Goal: Task Accomplishment & Management: Manage account settings

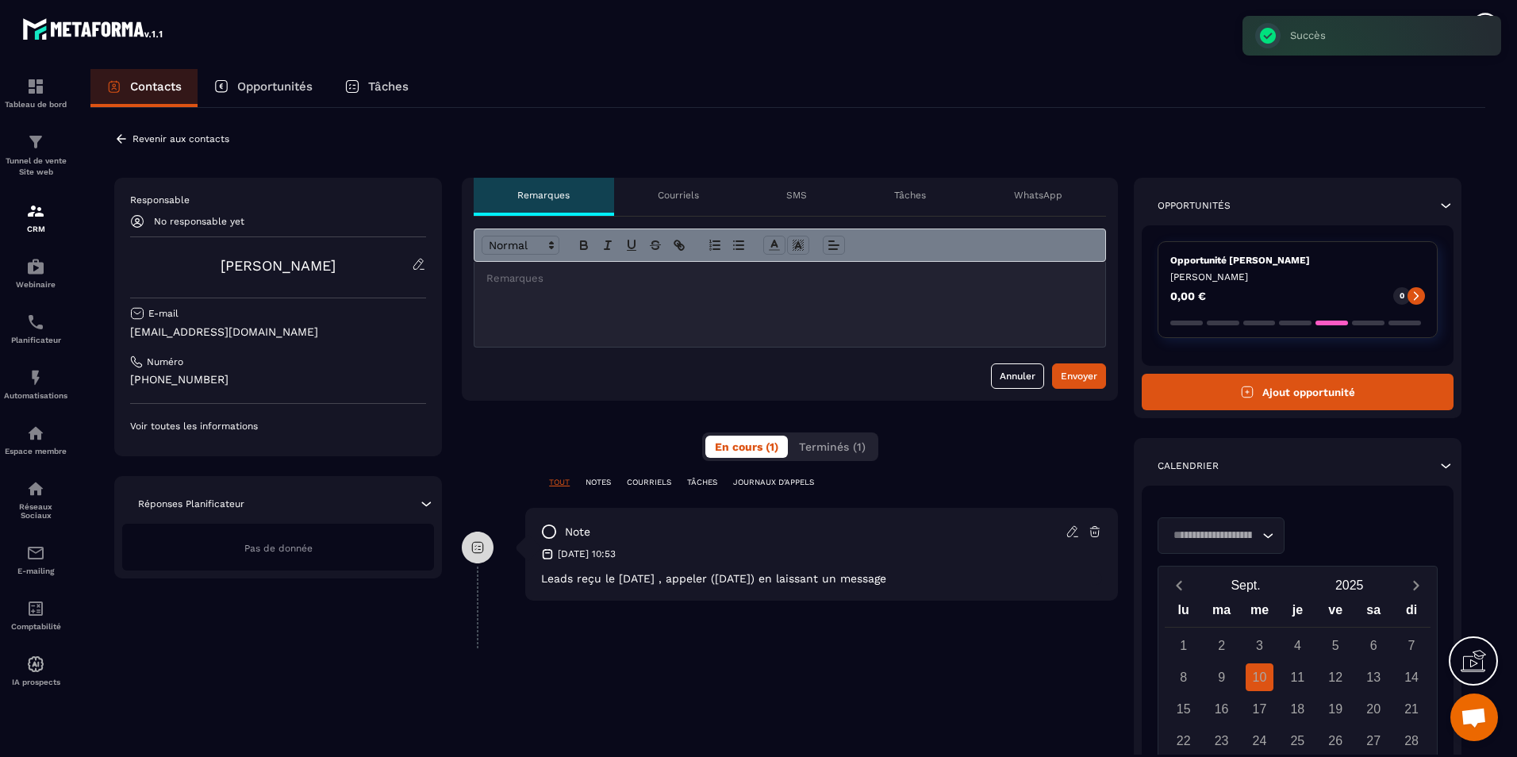
scroll to position [3038, 0]
click at [193, 135] on p "Revenir aux contacts" at bounding box center [180, 138] width 97 height 11
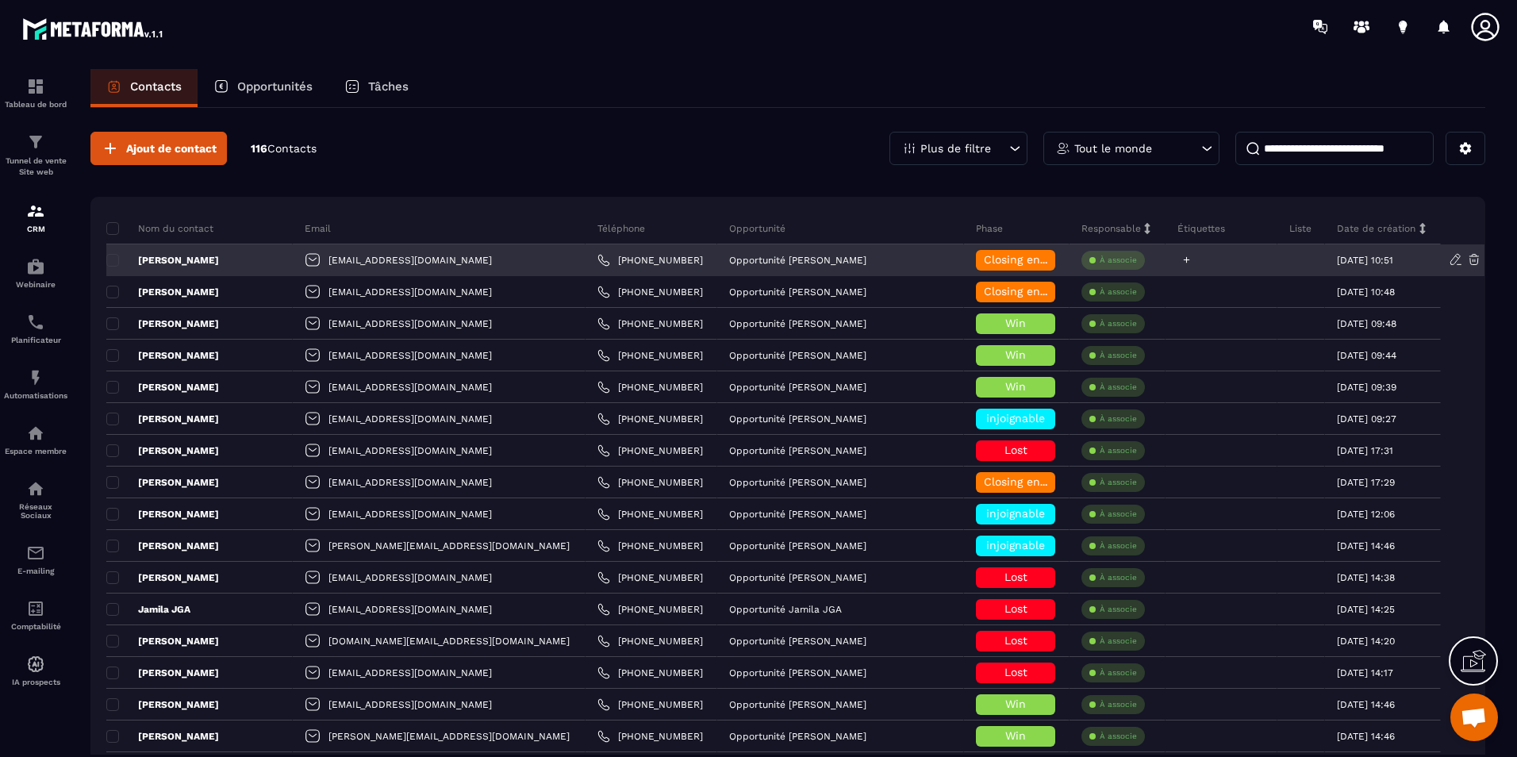
click at [1181, 263] on icon at bounding box center [1186, 260] width 10 height 10
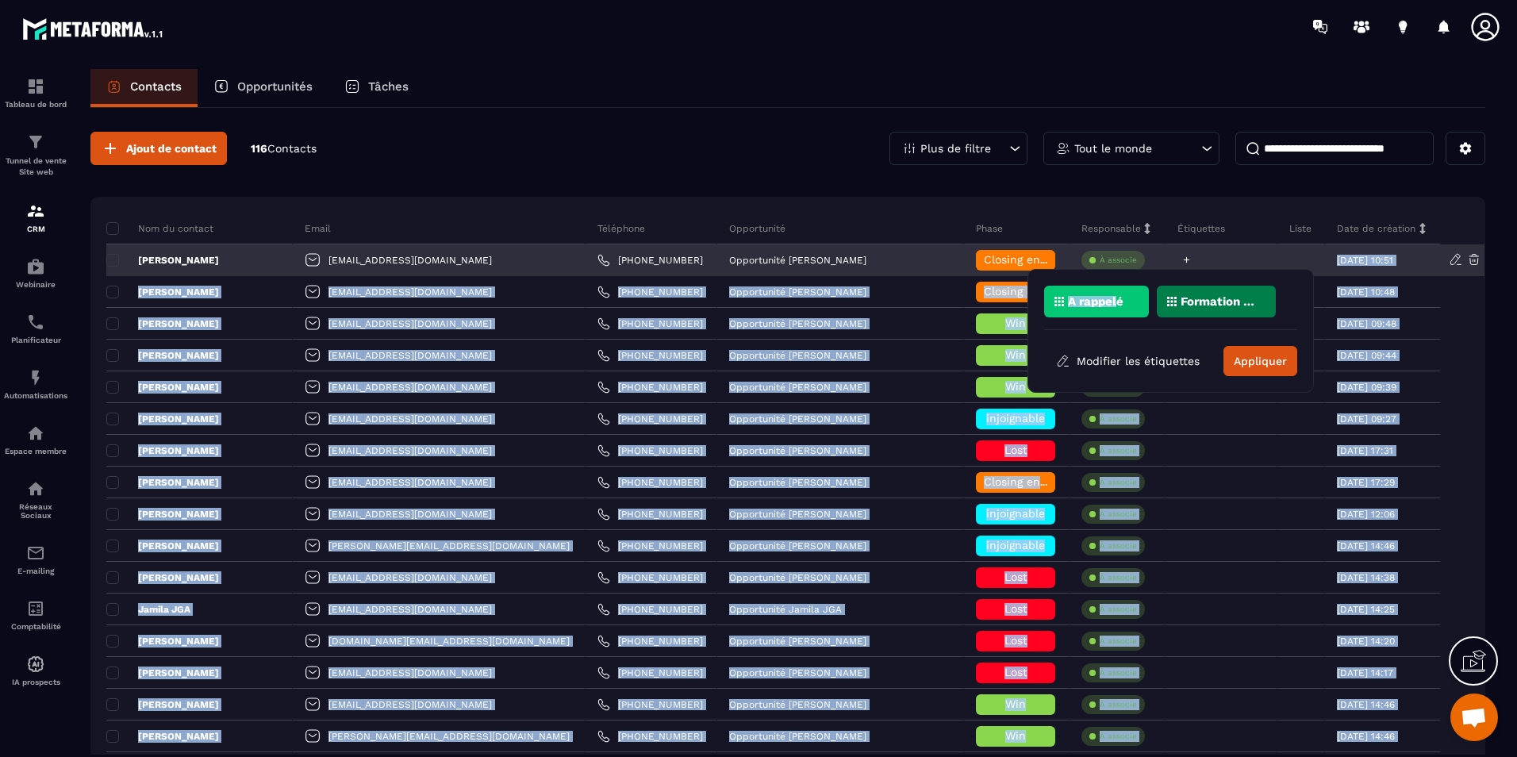
drag, startPoint x: 1117, startPoint y: 302, endPoint x: 1166, endPoint y: 255, distance: 68.4
click at [1166, 255] on body "Tableau de bord Tunnel de vente Site web CRM Webinaire Planificateur Automatisa…" at bounding box center [758, 378] width 1517 height 757
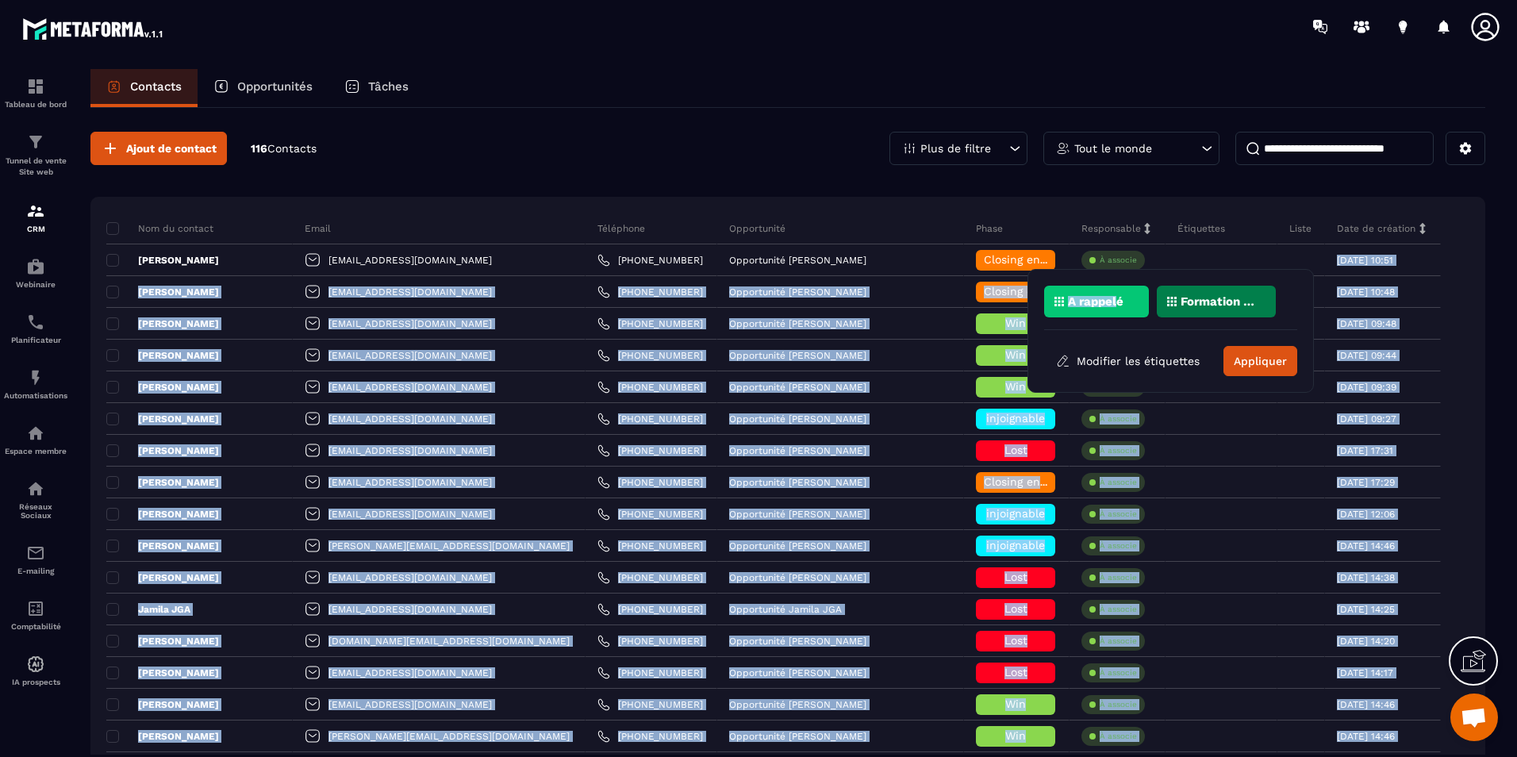
click at [1119, 297] on p "A rappelé" at bounding box center [1096, 301] width 56 height 11
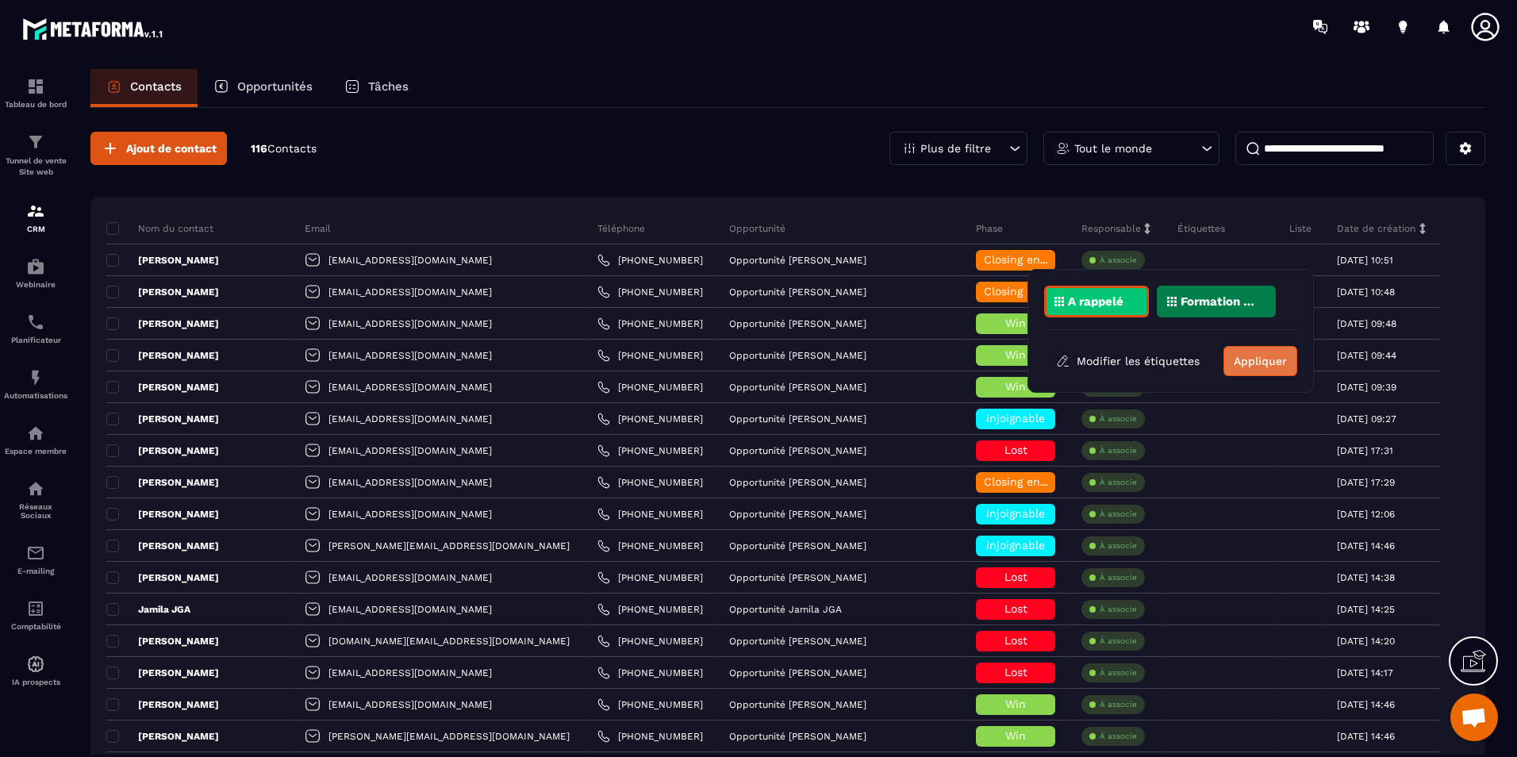
click at [1256, 362] on button "Appliquer" at bounding box center [1260, 361] width 74 height 30
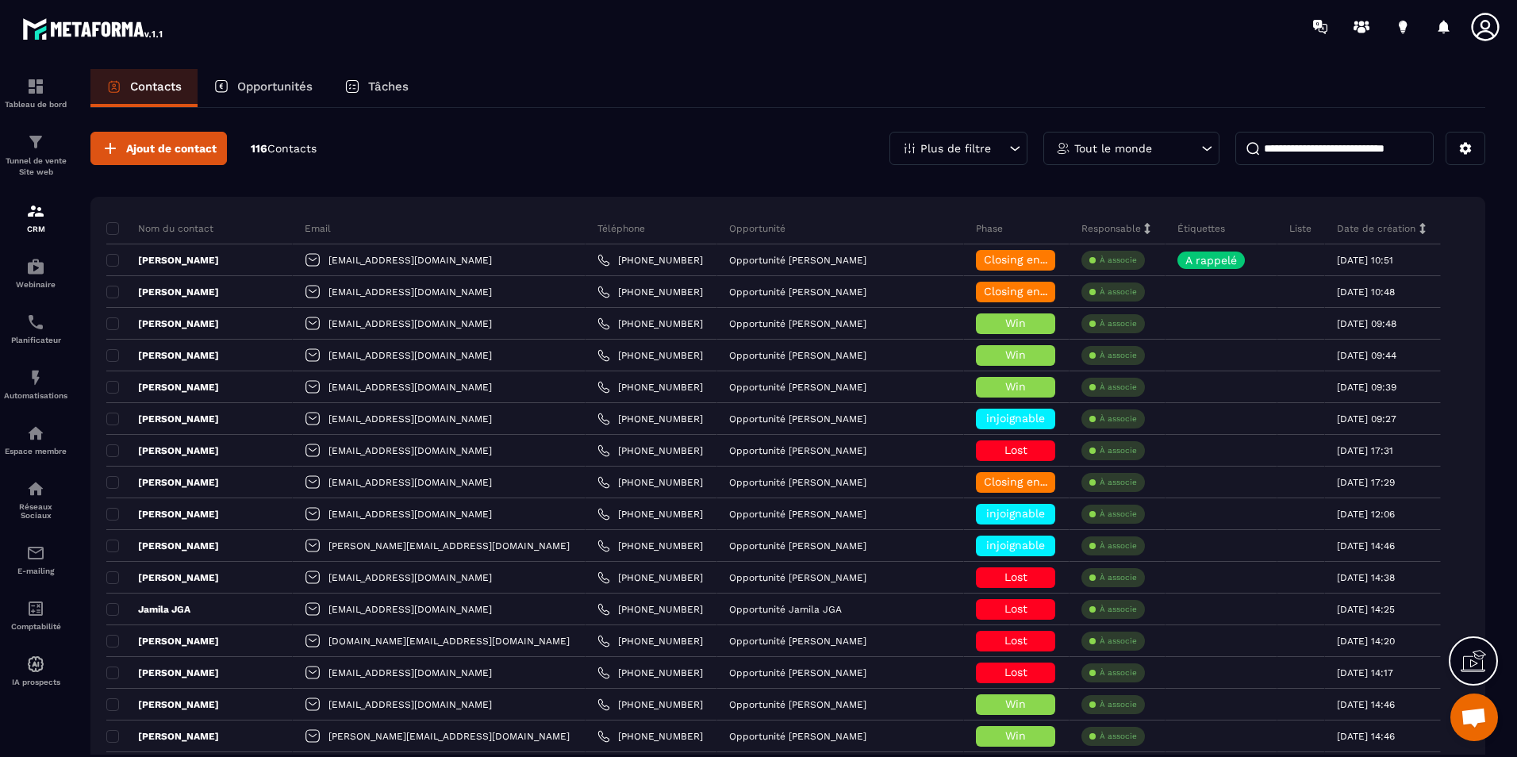
click at [651, 94] on div "Contacts Opportunités Tâches" at bounding box center [787, 88] width 1394 height 38
click at [1356, 153] on input at bounding box center [1334, 148] width 198 height 33
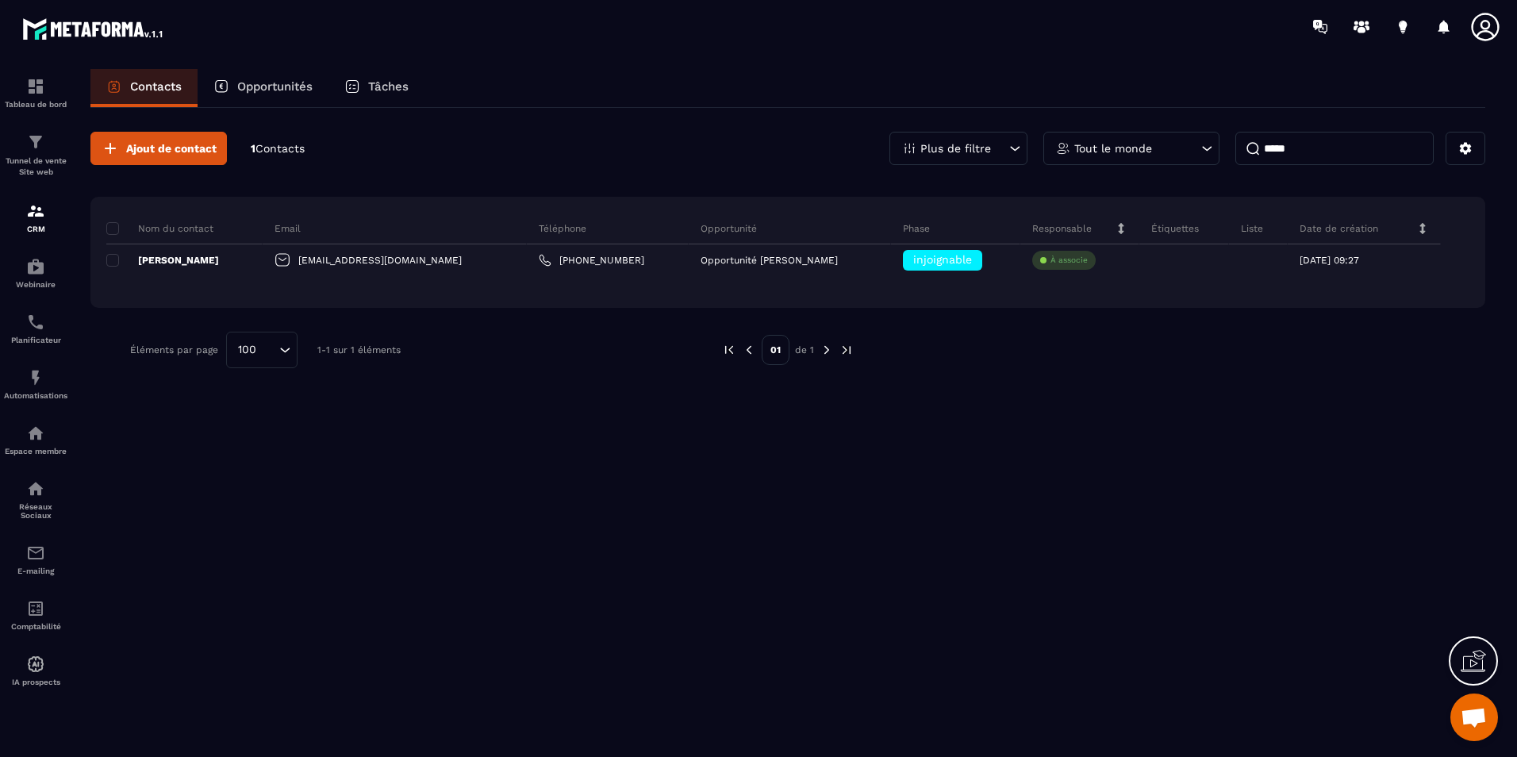
type input "*****"
click at [140, 82] on p "Contacts" at bounding box center [156, 86] width 52 height 14
click at [1318, 155] on input "*****" at bounding box center [1334, 148] width 198 height 33
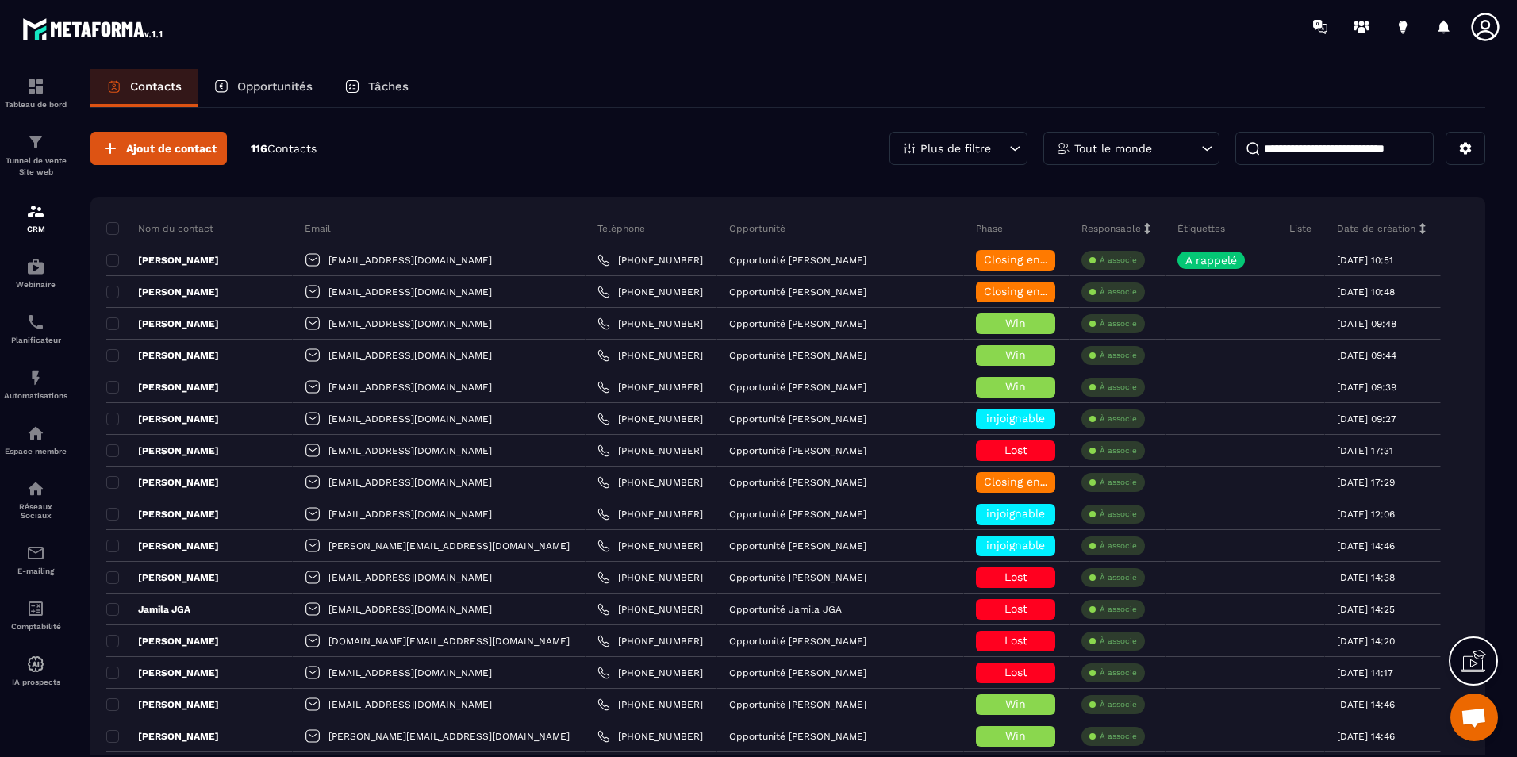
click at [774, 143] on div "Ajout de contact 116 Contacts Plus de filtre Tout le monde" at bounding box center [787, 148] width 1394 height 33
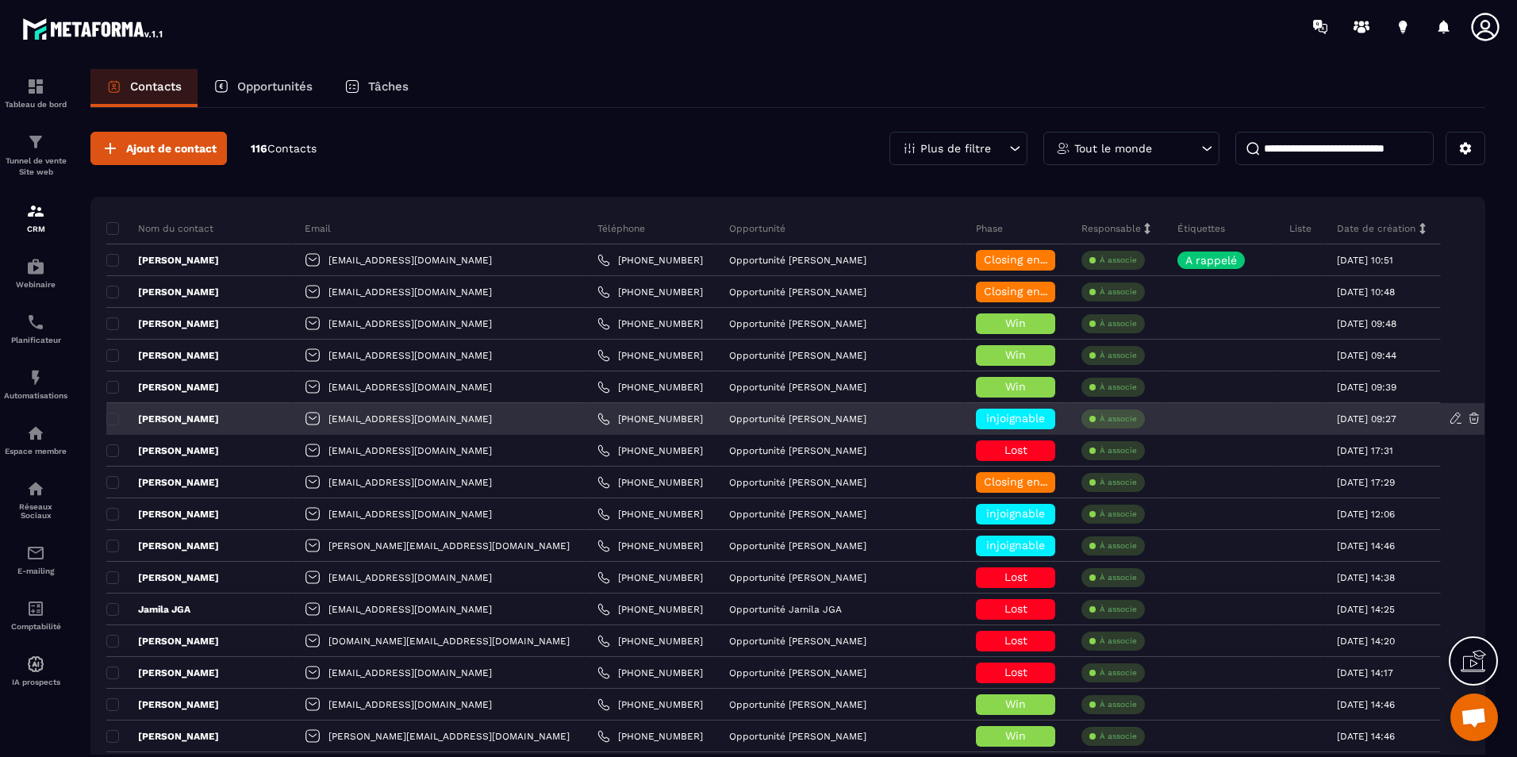
click at [249, 424] on div "[PERSON_NAME]" at bounding box center [199, 419] width 186 height 32
